Goal: Navigation & Orientation: Find specific page/section

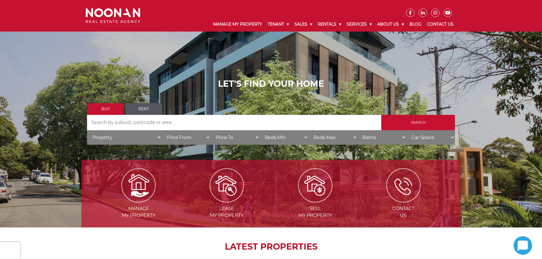
click at [292, 113] on ul "Buy Rent" at bounding box center [271, 109] width 368 height 12
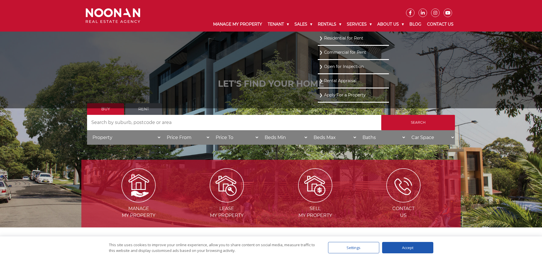
click at [323, 40] on link "Residential for Rent" at bounding box center [353, 38] width 68 height 8
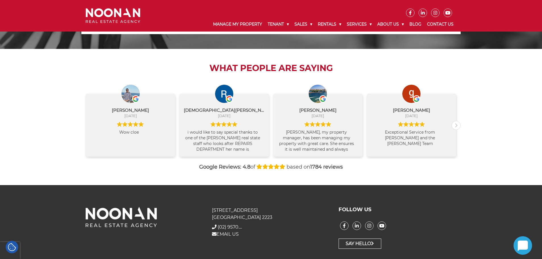
scroll to position [580, 0]
